Goal: Navigation & Orientation: Go to known website

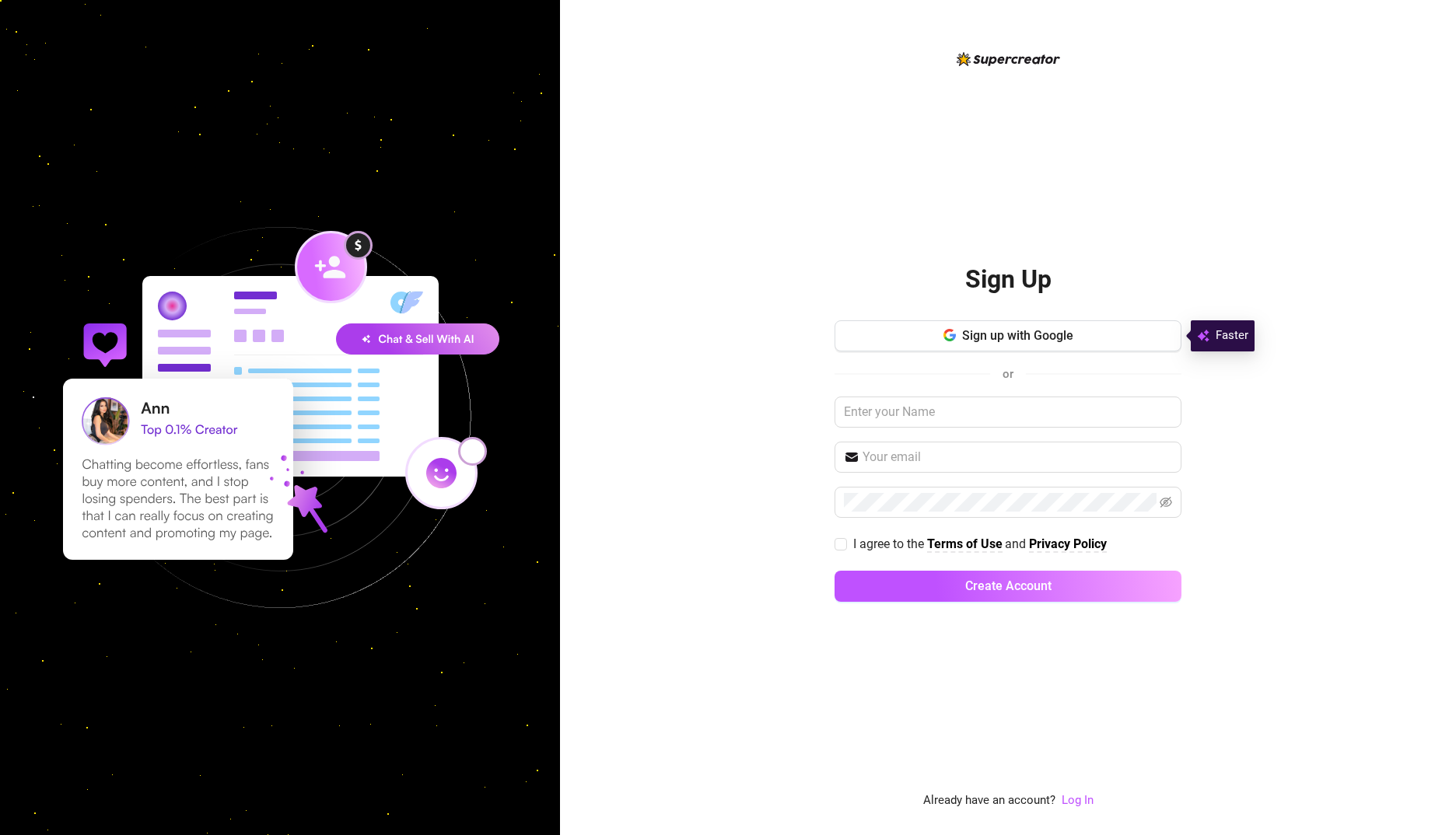
drag, startPoint x: 1077, startPoint y: 795, endPoint x: 1077, endPoint y: 779, distance: 16.0
click at [1077, 795] on link "Log In" at bounding box center [1077, 800] width 32 height 14
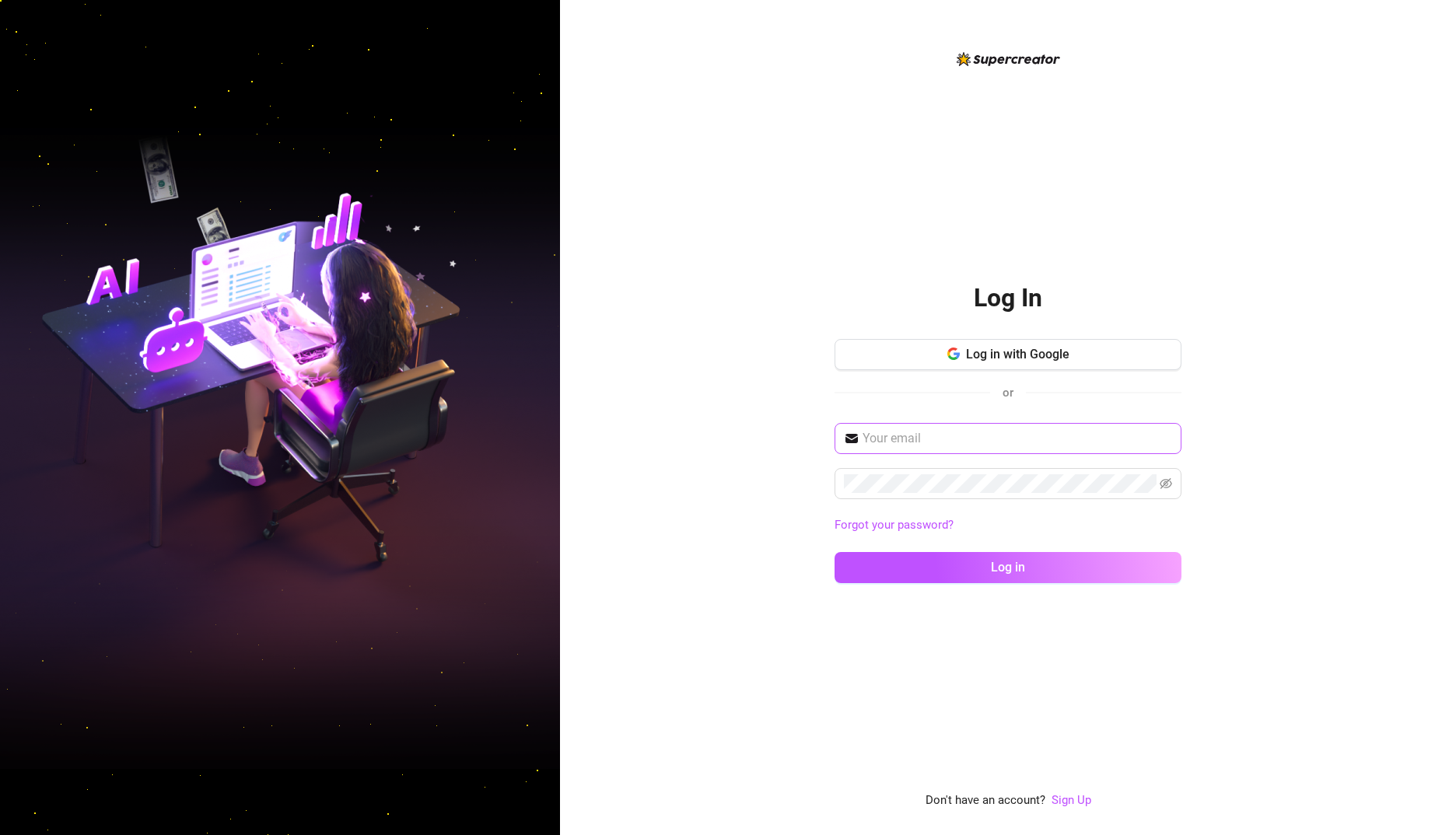
click at [961, 448] on span at bounding box center [1008, 438] width 347 height 31
click at [964, 438] on input "text" at bounding box center [1017, 438] width 309 height 19
type input "[EMAIL_ADDRESS][DOMAIN_NAME]"
click at [944, 494] on span at bounding box center [1008, 484] width 347 height 31
click at [835, 552] on button "Log in" at bounding box center [1008, 567] width 347 height 31
